Goal: Transaction & Acquisition: Obtain resource

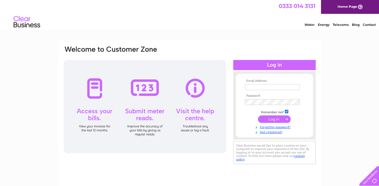
type input "andyripr@gmail.com"
click at [274, 119] on input "submit" at bounding box center [274, 118] width 33 height 7
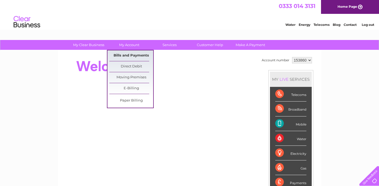
click at [127, 55] on link "Bills and Payments" at bounding box center [131, 55] width 44 height 11
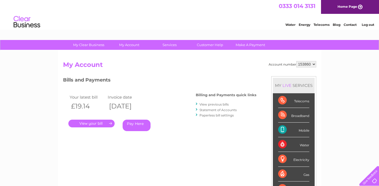
click at [204, 106] on link "View previous bills" at bounding box center [214, 104] width 29 height 4
click at [205, 105] on link "View previous bills" at bounding box center [214, 104] width 29 height 4
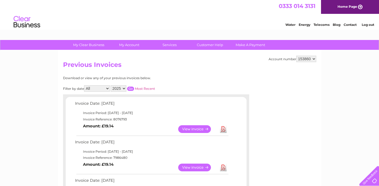
click at [223, 132] on link "Download" at bounding box center [223, 129] width 7 height 8
